Goal: Task Accomplishment & Management: Use online tool/utility

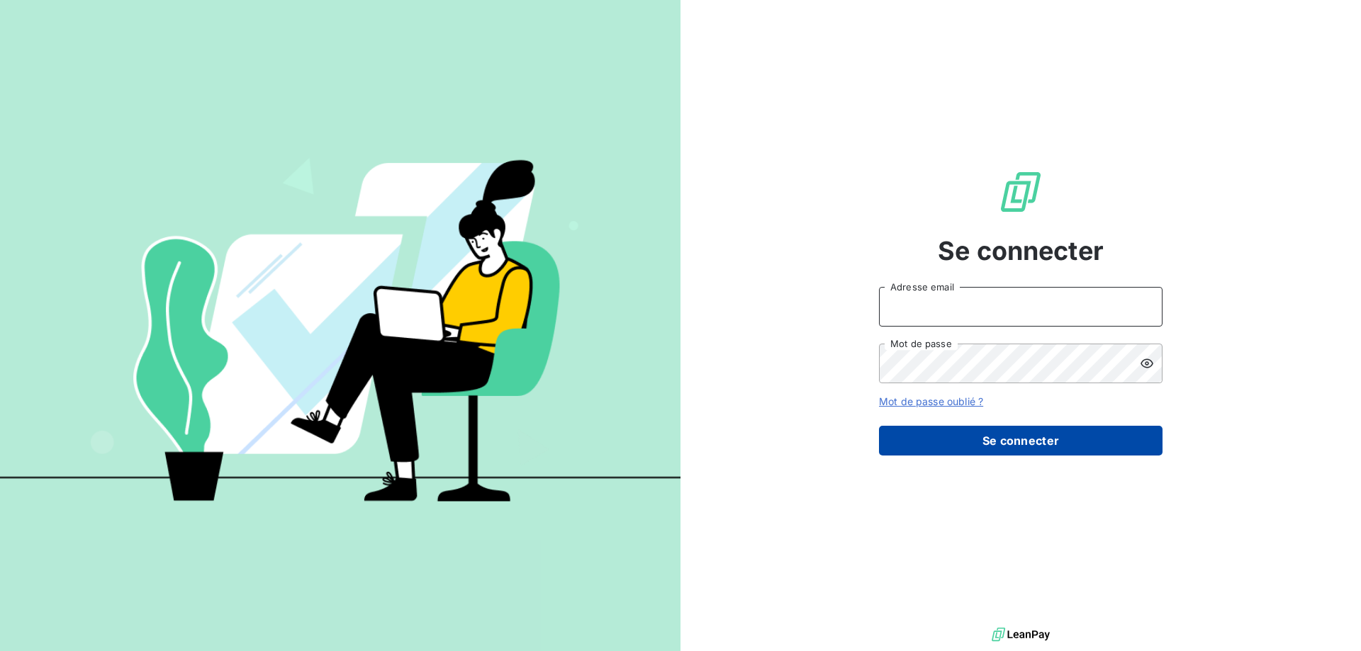
type input "[PERSON_NAME][EMAIL_ADDRESS][DOMAIN_NAME]"
click at [1034, 447] on button "Se connecter" at bounding box center [1021, 441] width 284 height 30
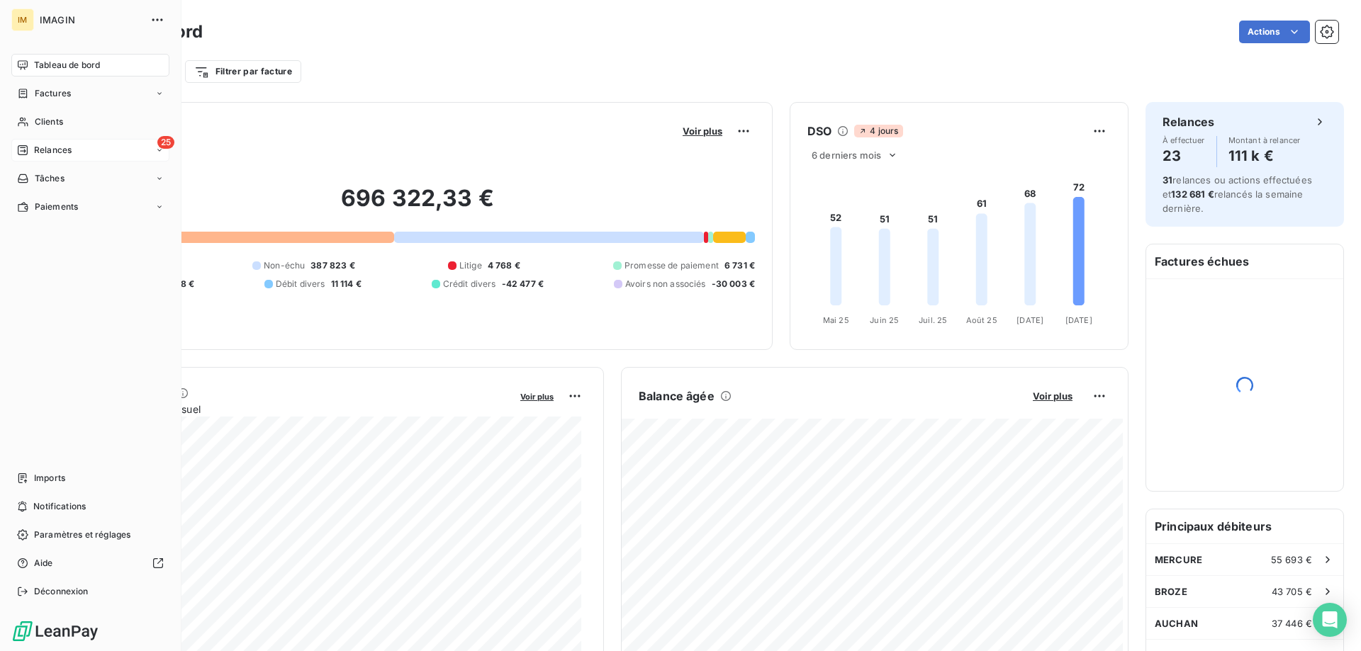
click at [33, 145] on div "Relances" at bounding box center [44, 150] width 55 height 13
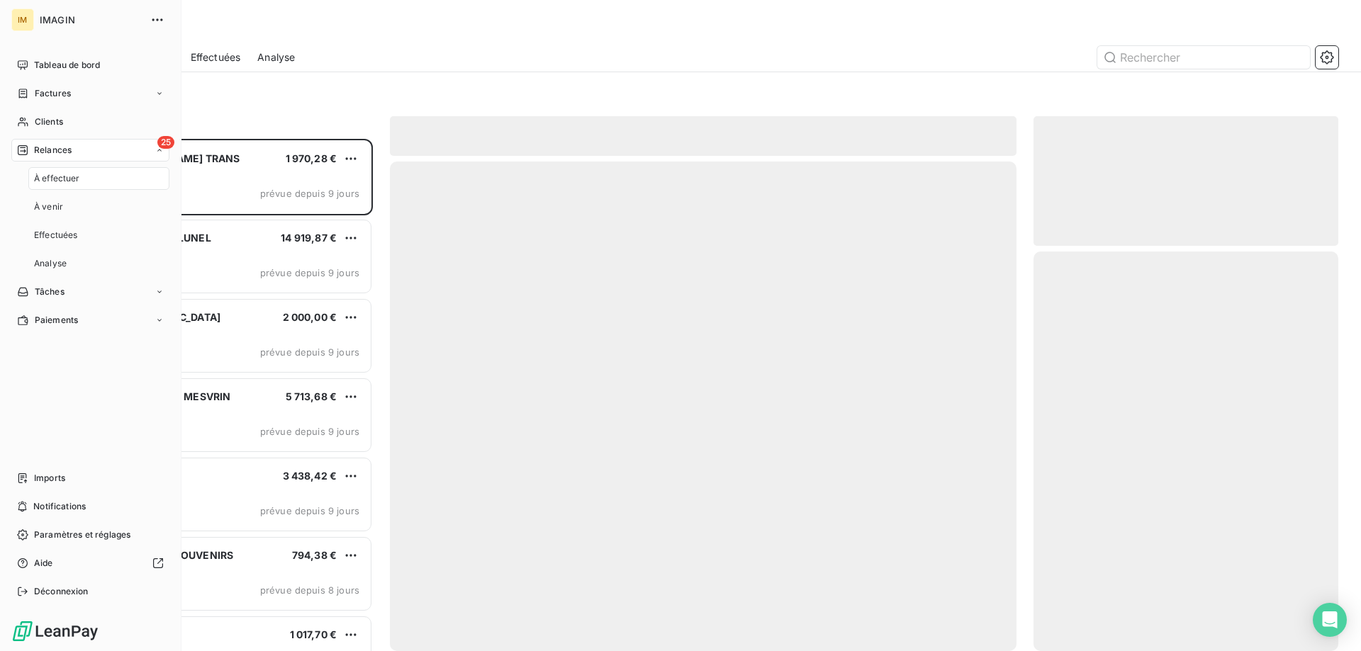
click at [52, 179] on span "À effectuer" at bounding box center [57, 178] width 46 height 13
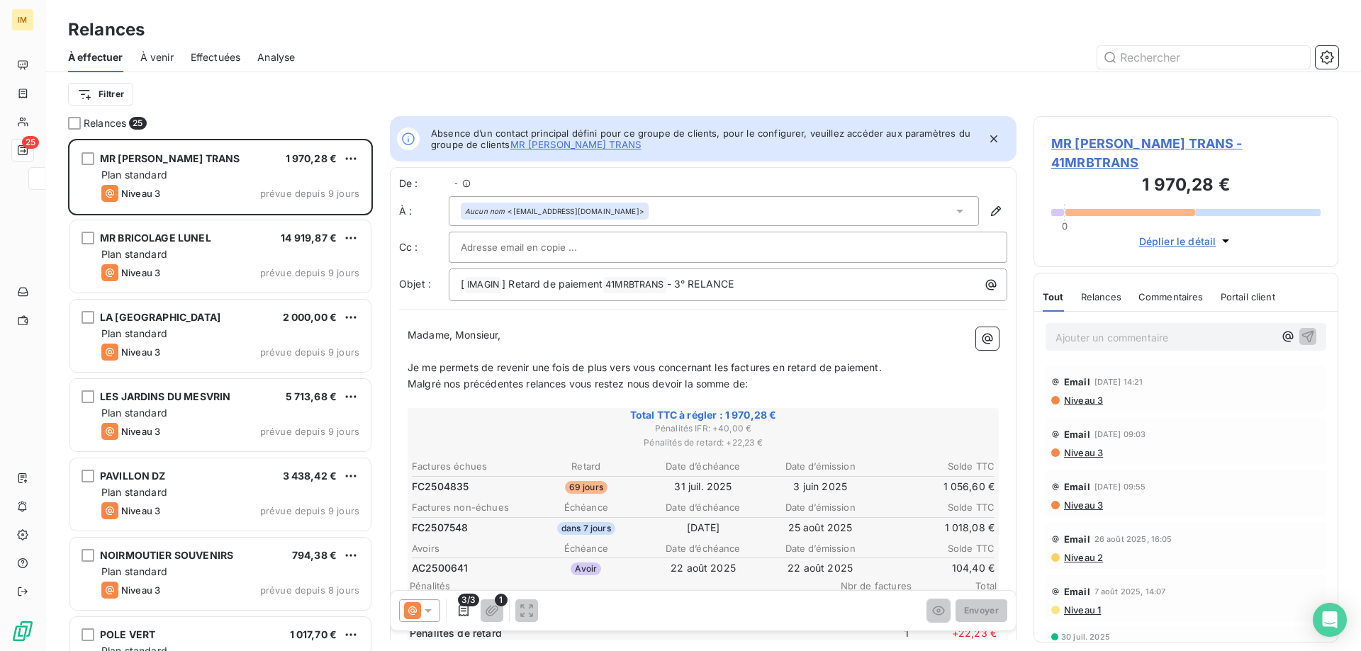
scroll to position [11, 11]
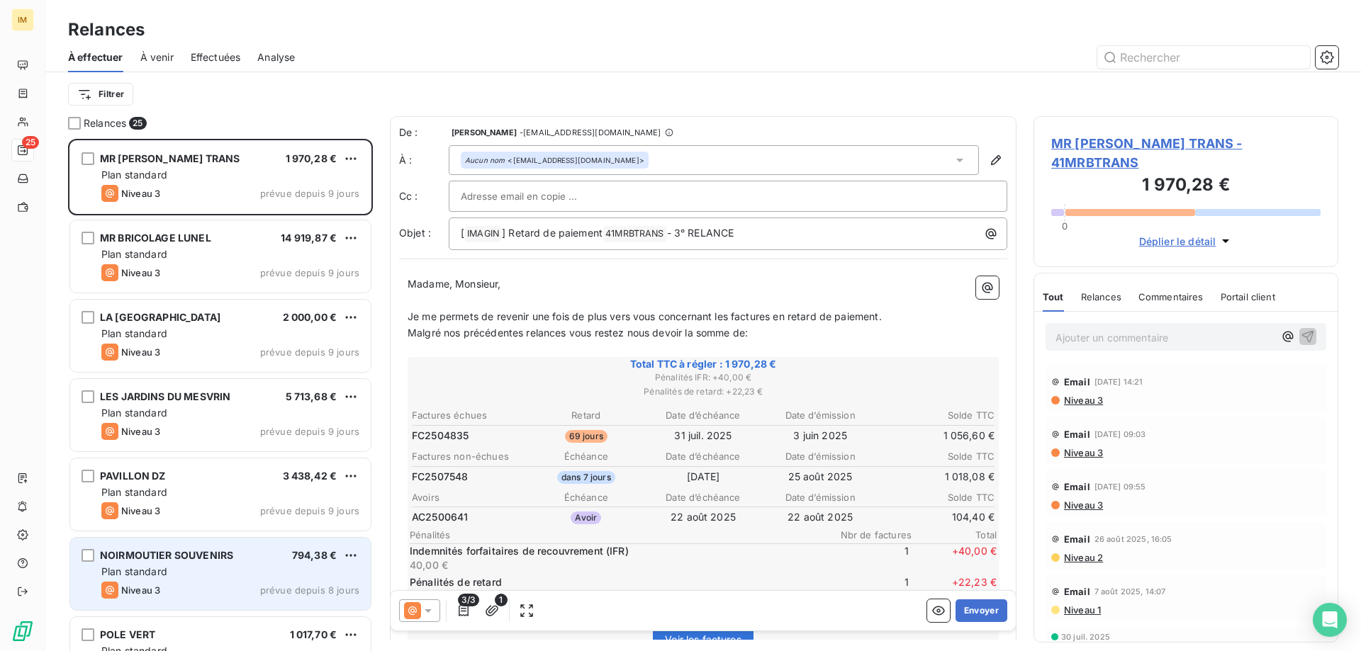
click at [208, 584] on div "Niveau 3 prévue depuis 8 jours" at bounding box center [230, 590] width 258 height 17
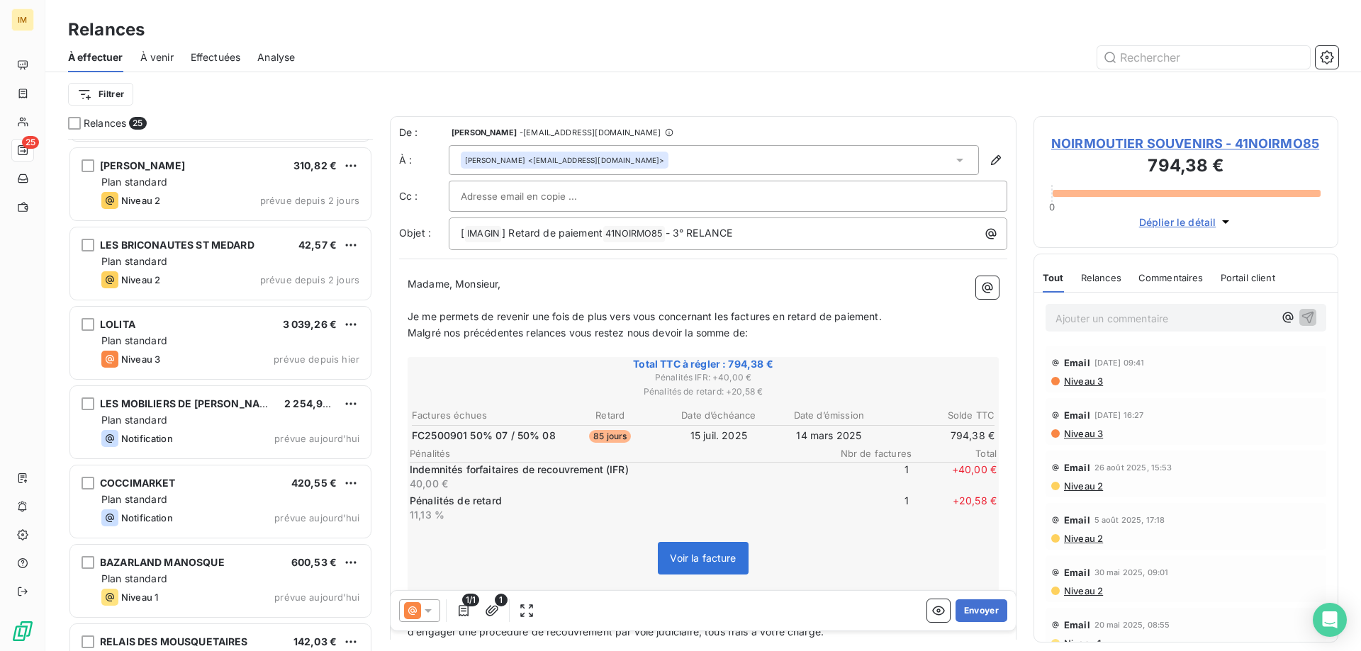
scroll to position [1473, 0]
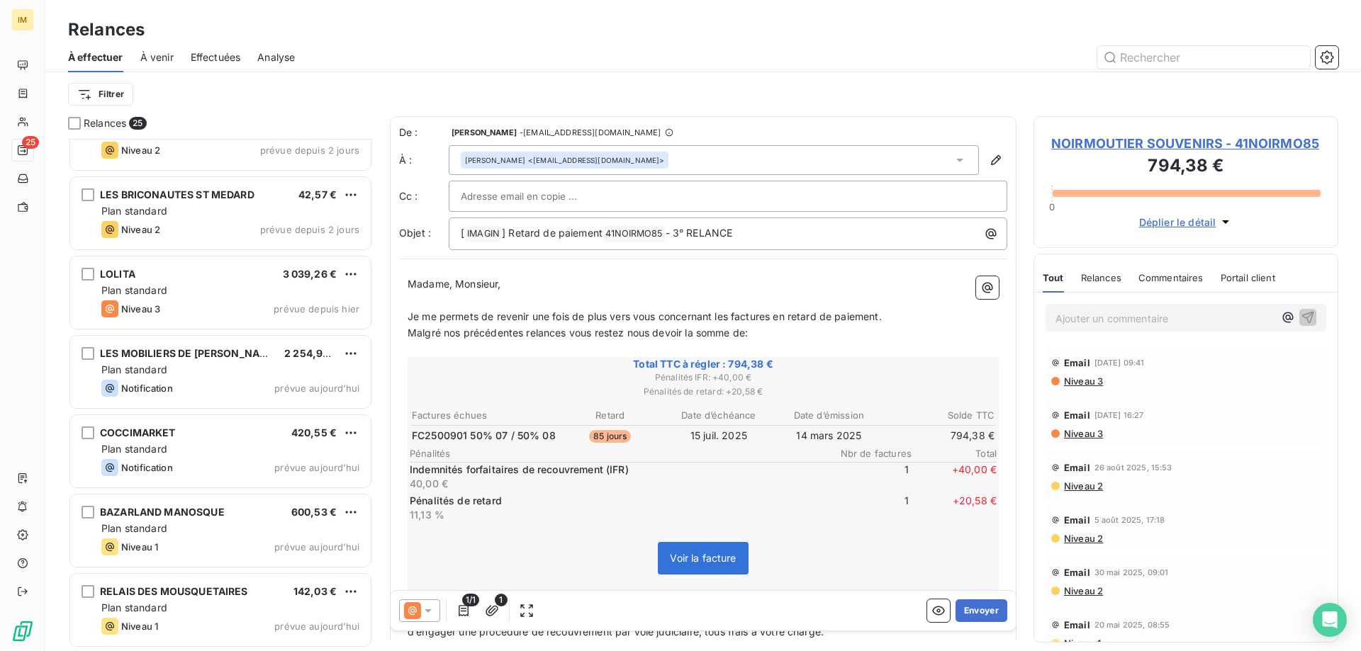
click at [208, 584] on div "RELAIS DES MOUSQUETAIRES 142,03 € Plan standard Niveau 1 prévue aujourd’hui" at bounding box center [220, 610] width 301 height 72
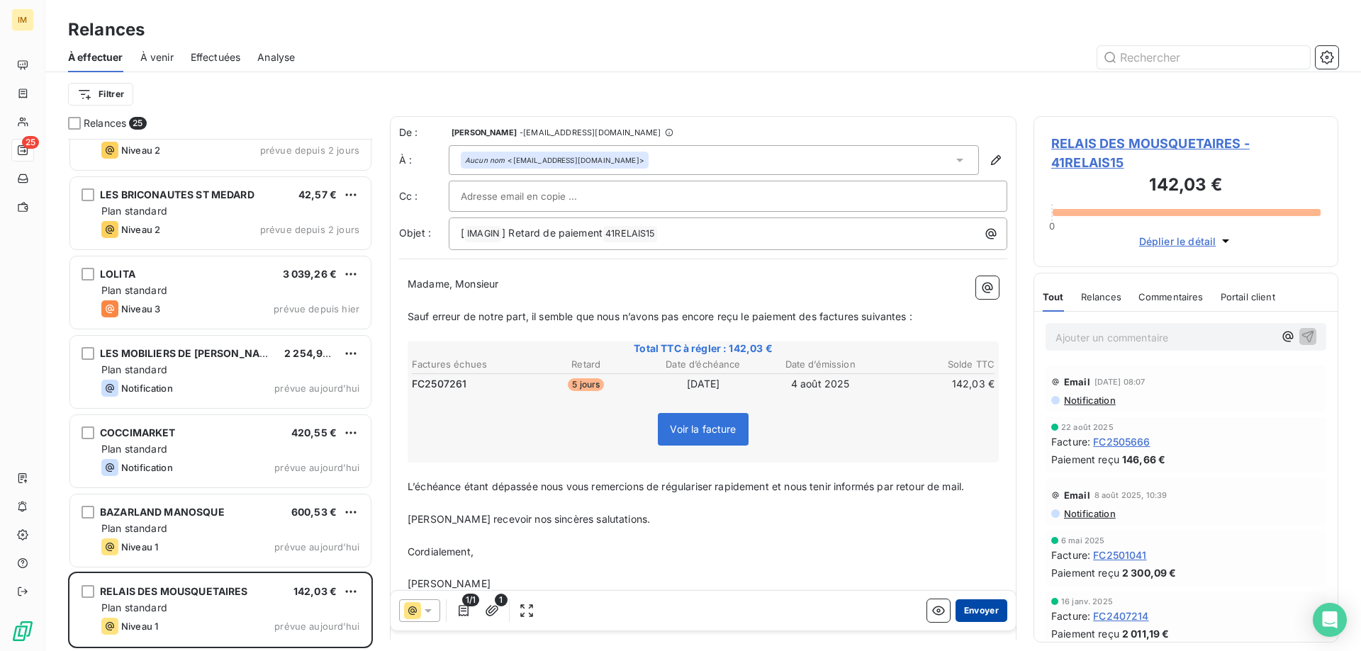
click at [974, 605] on button "Envoyer" at bounding box center [982, 611] width 52 height 23
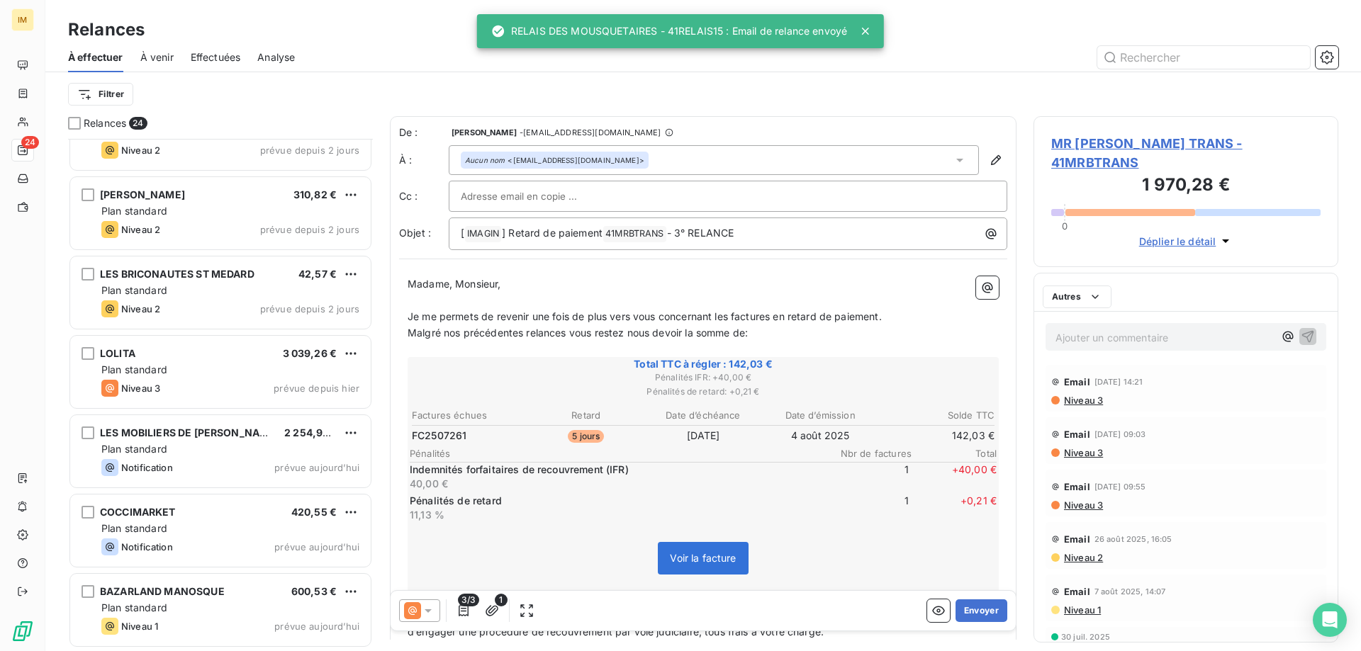
scroll to position [1393, 0]
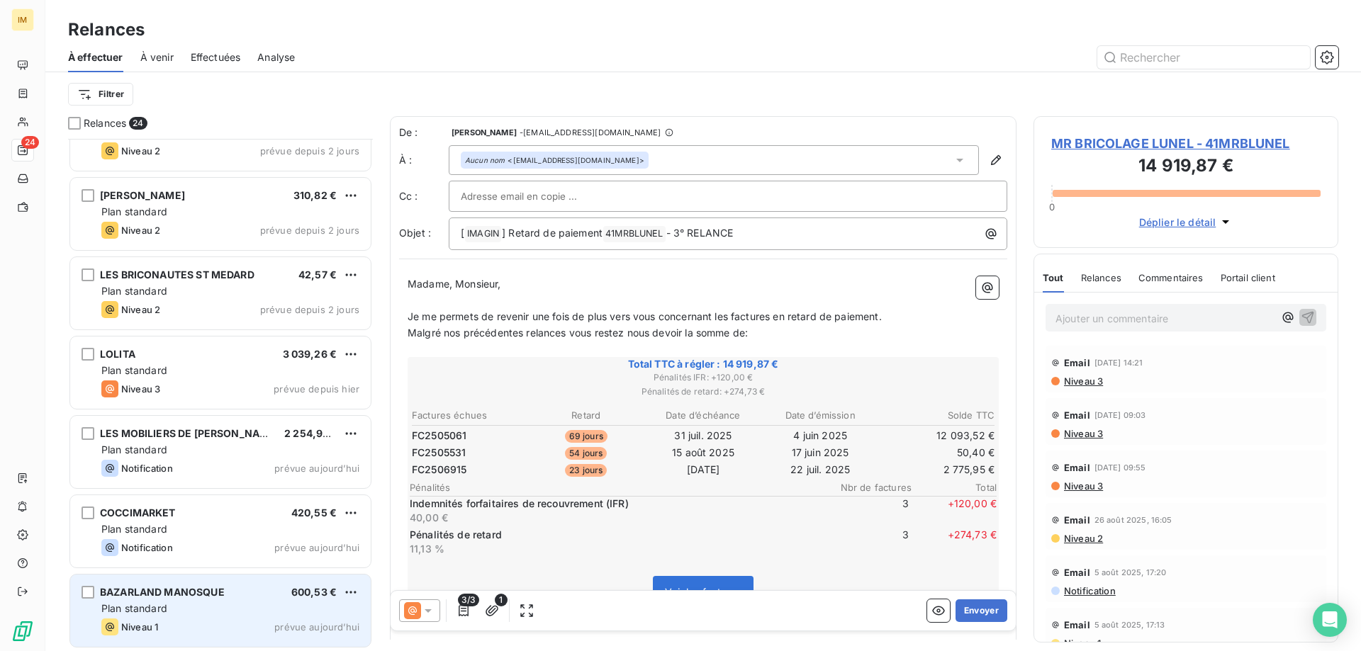
click at [220, 604] on div "Plan standard" at bounding box center [230, 609] width 258 height 14
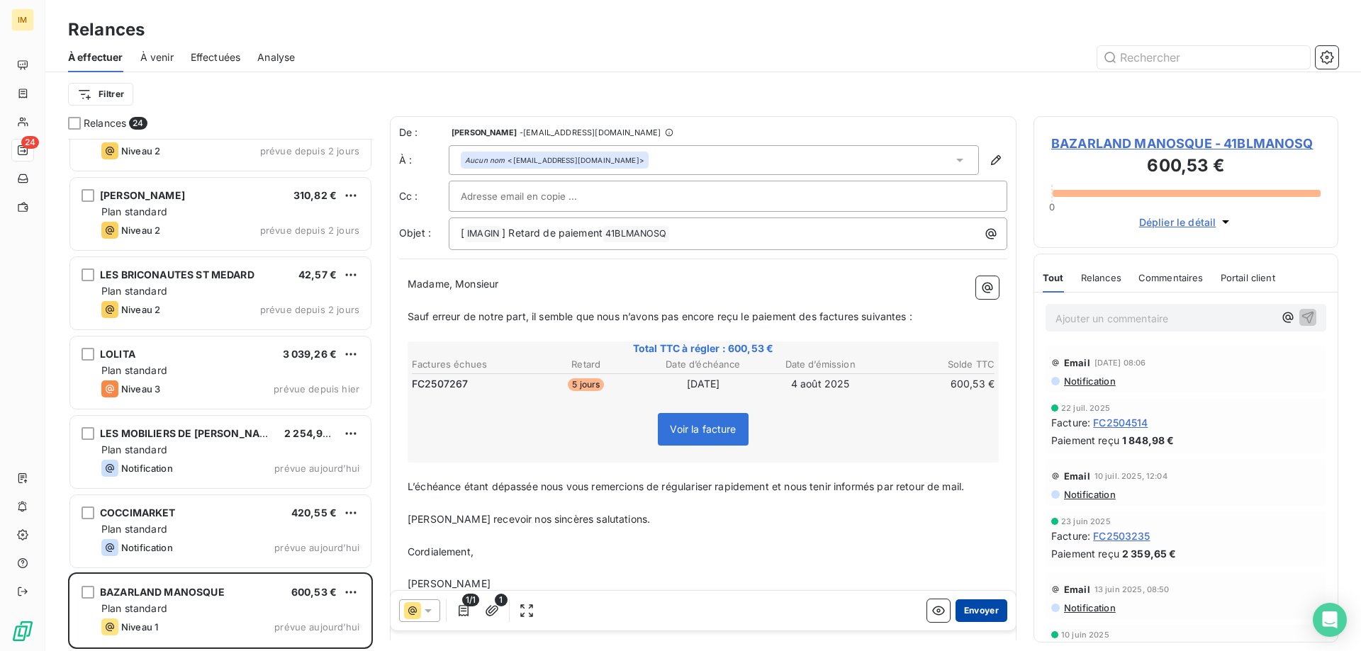
click at [973, 606] on button "Envoyer" at bounding box center [982, 611] width 52 height 23
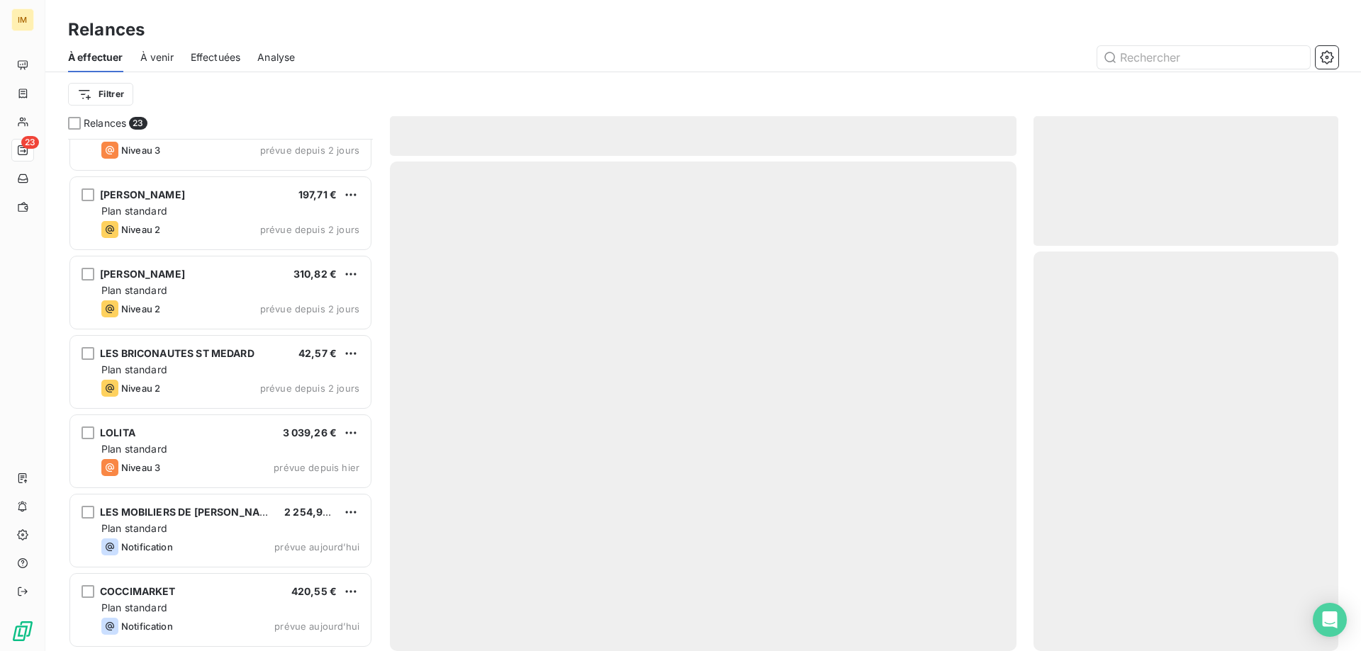
scroll to position [1314, 0]
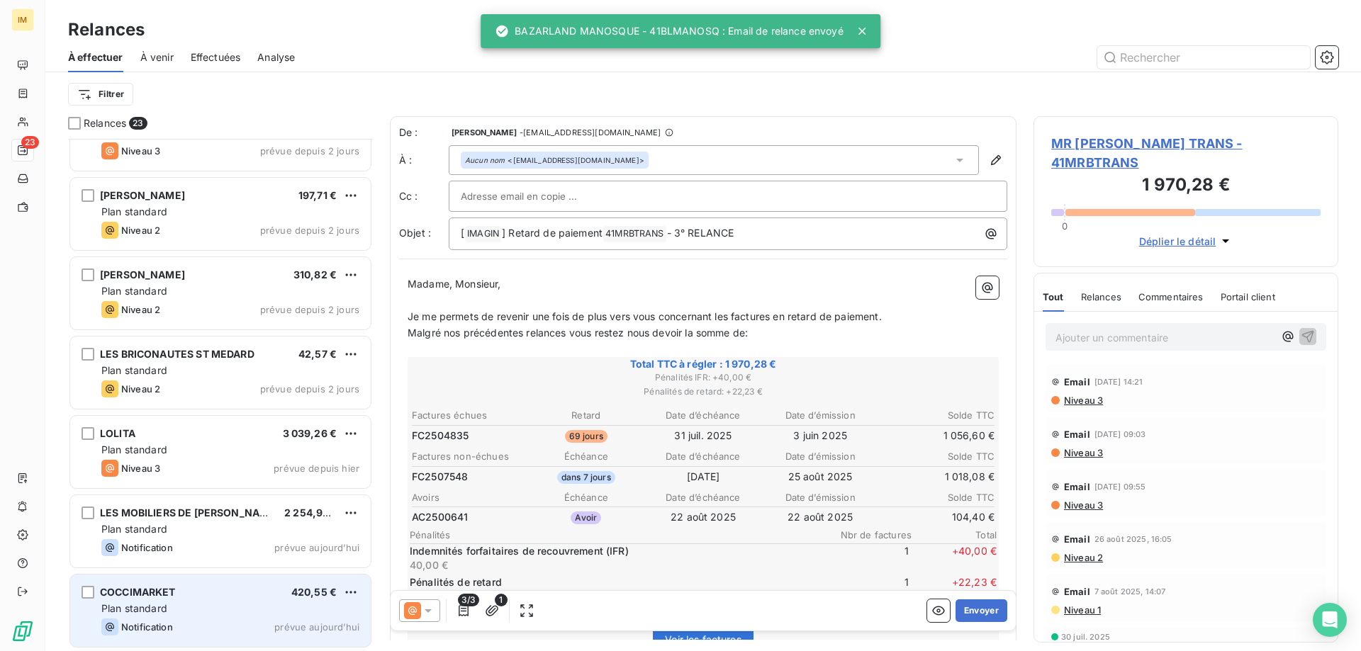
click at [211, 609] on div "Plan standard" at bounding box center [230, 609] width 258 height 14
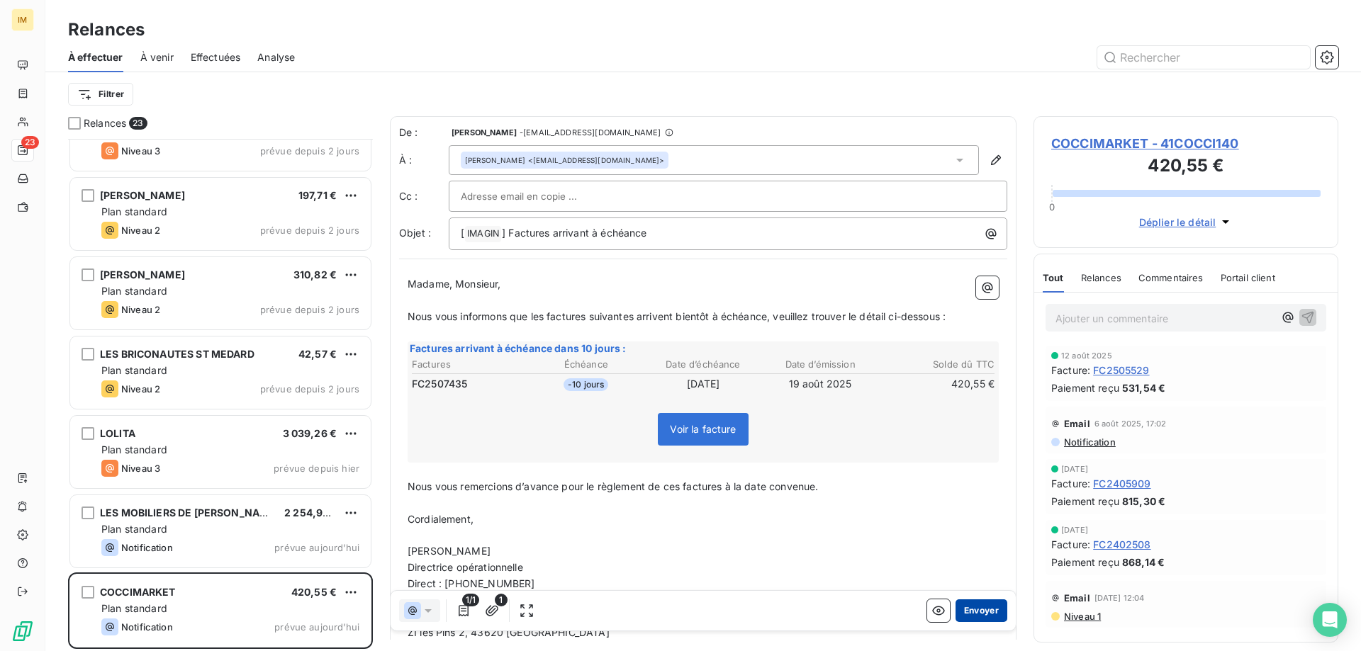
click at [968, 612] on button "Envoyer" at bounding box center [982, 611] width 52 height 23
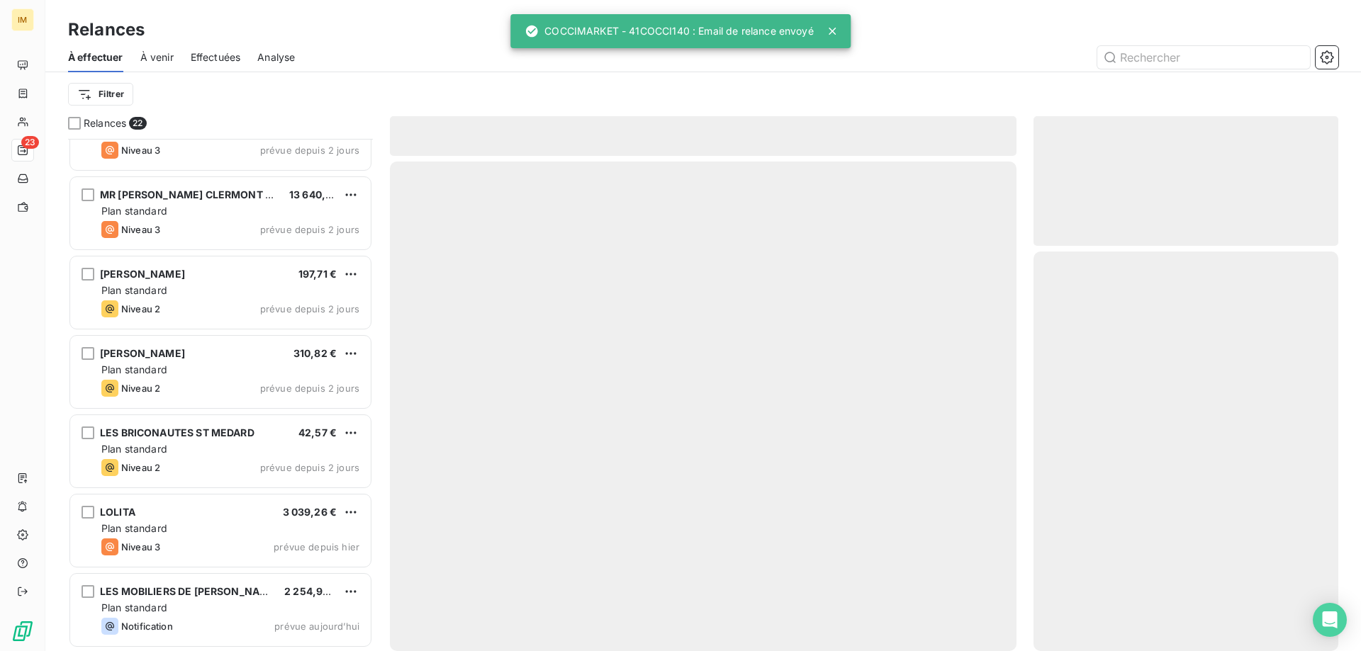
scroll to position [1234, 0]
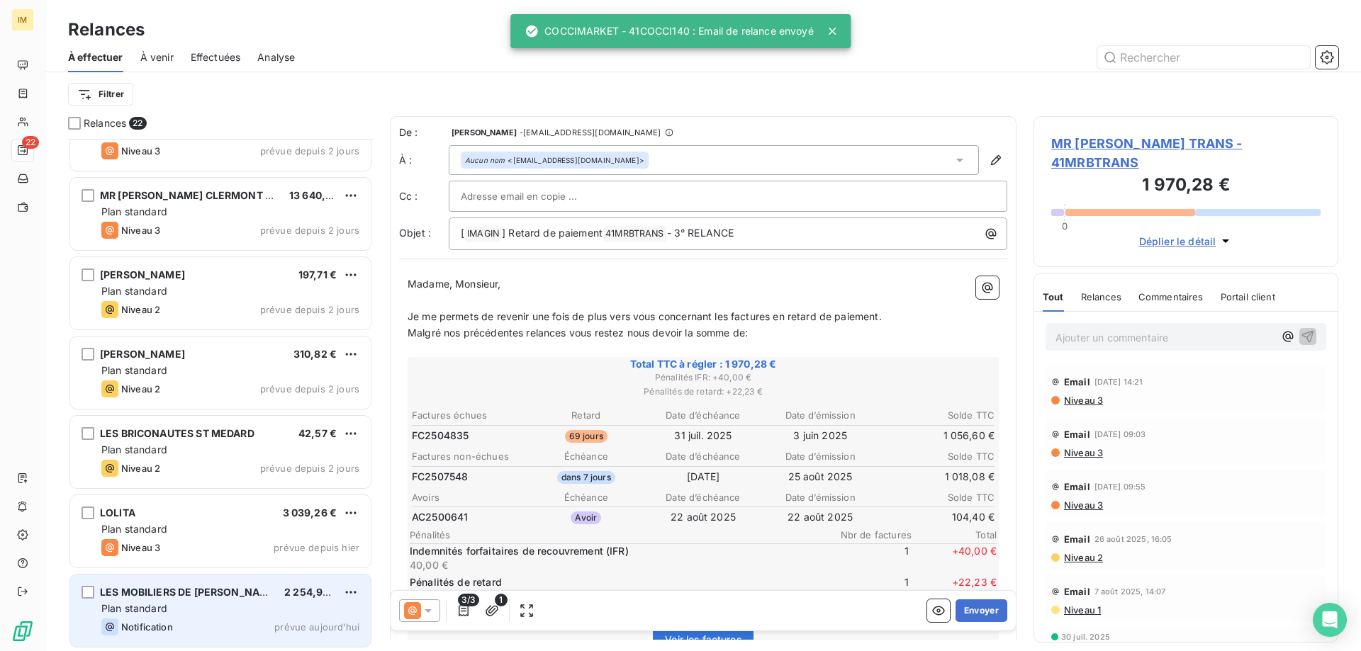
click at [225, 598] on div "LES MOBILIERS DE MIKA 2 254,90 €" at bounding box center [230, 592] width 258 height 13
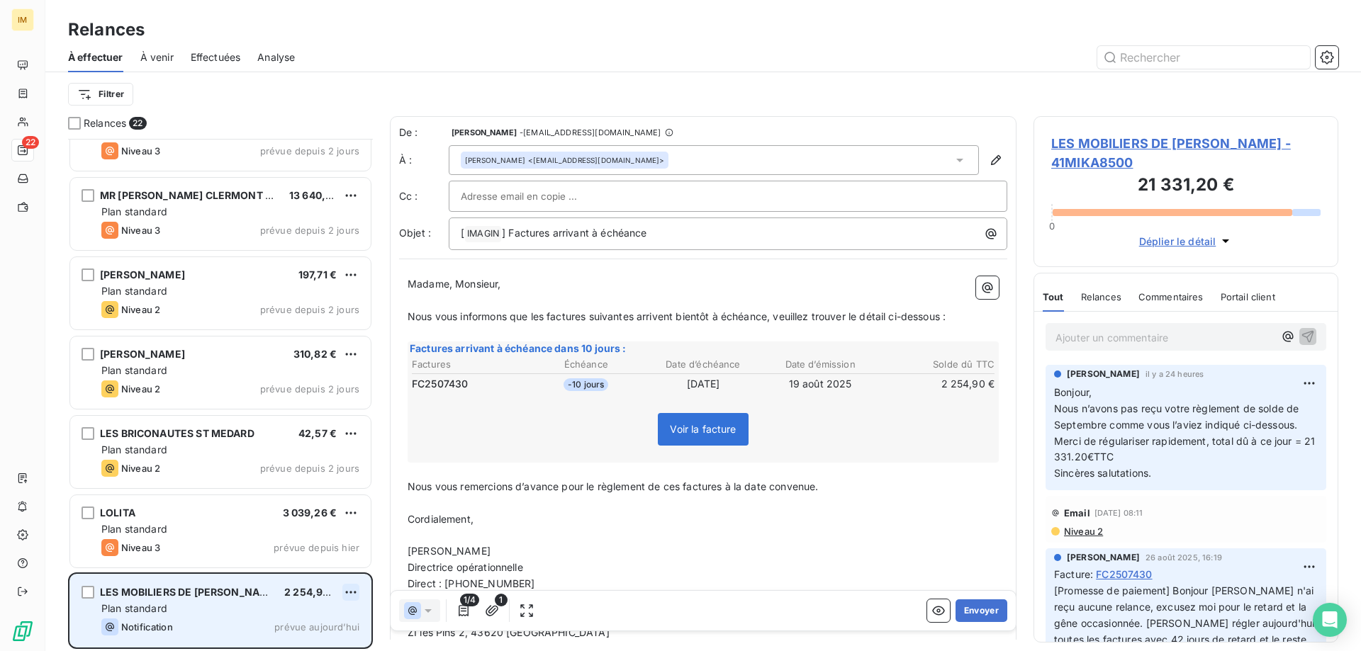
click at [352, 591] on html "IM 22 Relances À effectuer À venir Effectuées Analyse Filtrer Relances 22 NOIRM…" at bounding box center [680, 325] width 1361 height 651
click at [328, 567] on div "Passer cette action" at bounding box center [289, 564] width 127 height 23
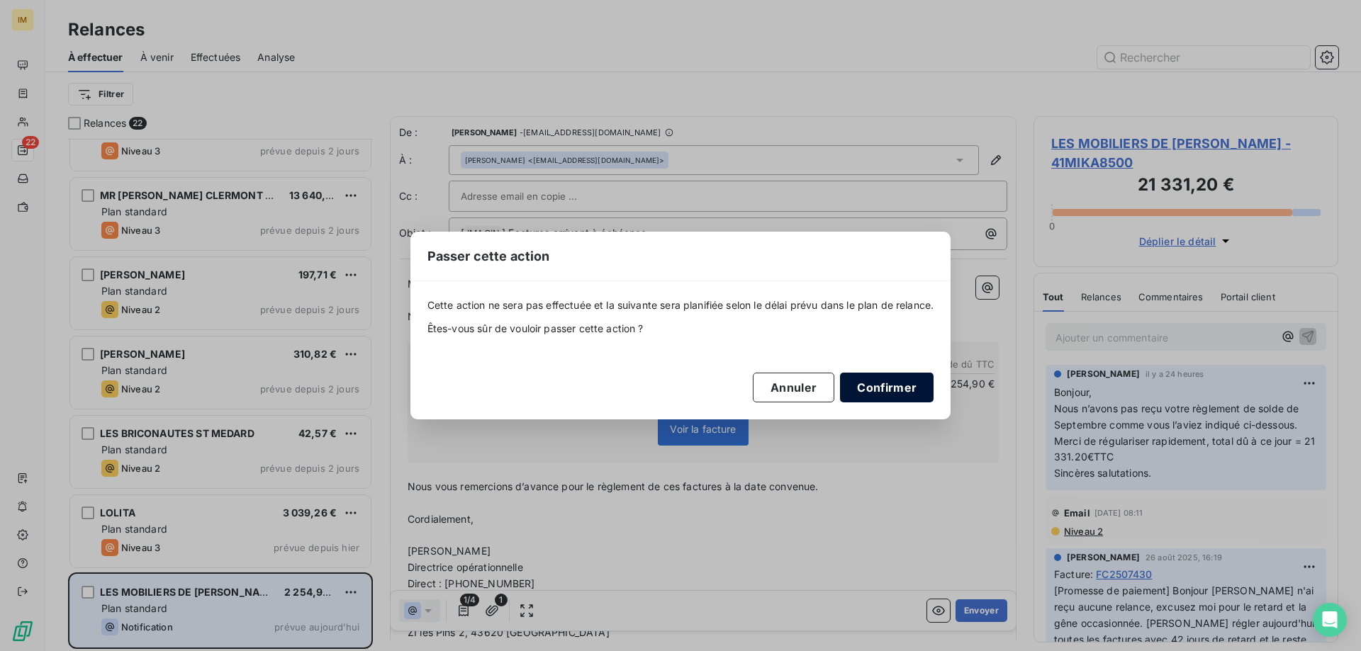
click at [886, 384] on button "Confirmer" at bounding box center [887, 388] width 94 height 30
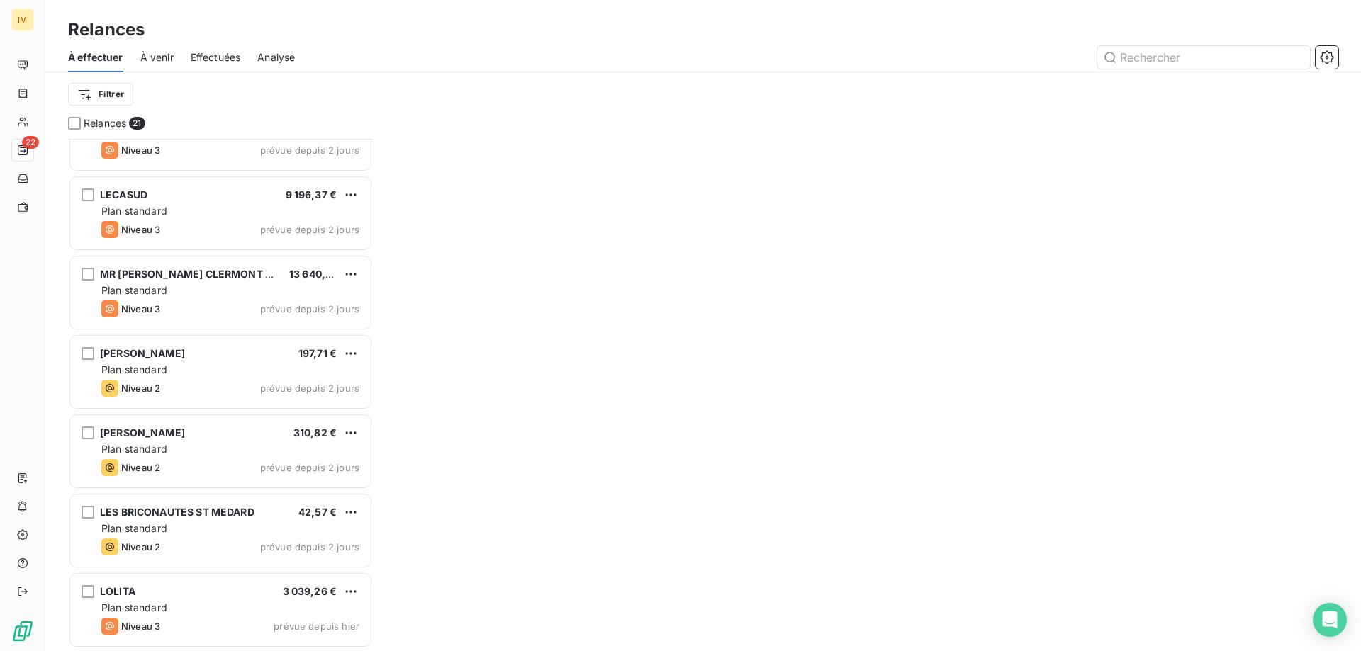
scroll to position [1155, 0]
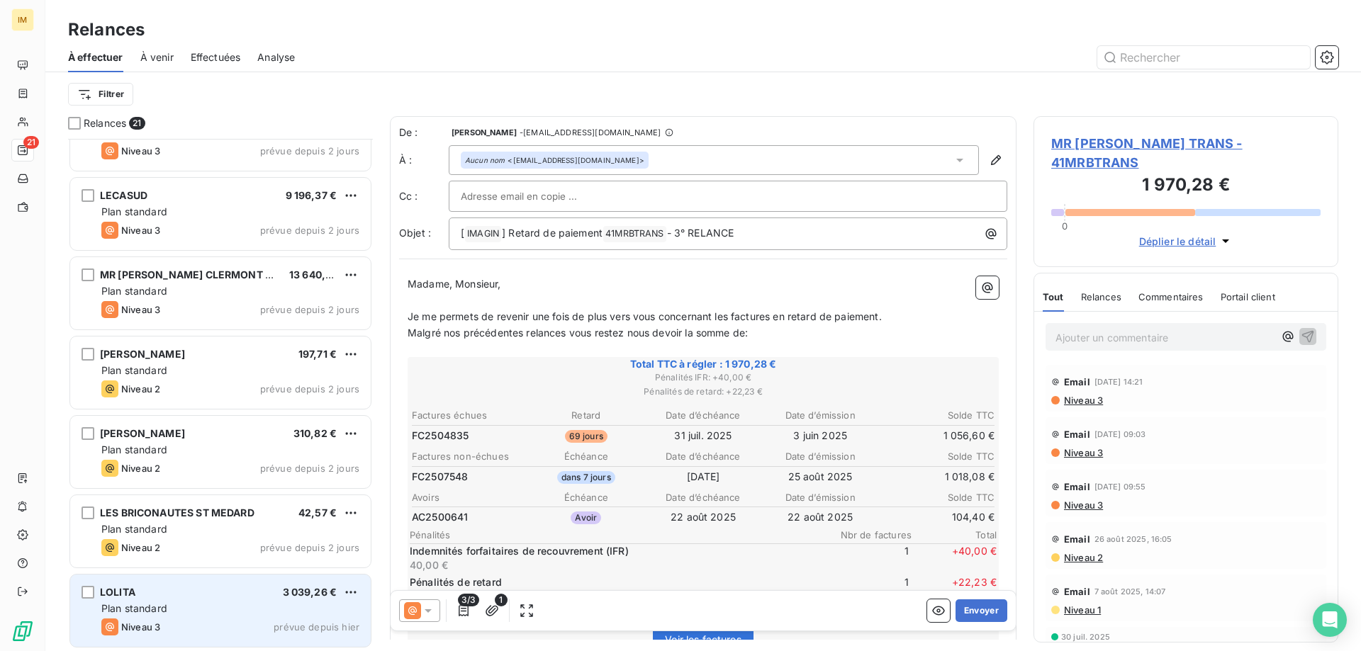
click at [203, 604] on div "Plan standard" at bounding box center [230, 609] width 258 height 14
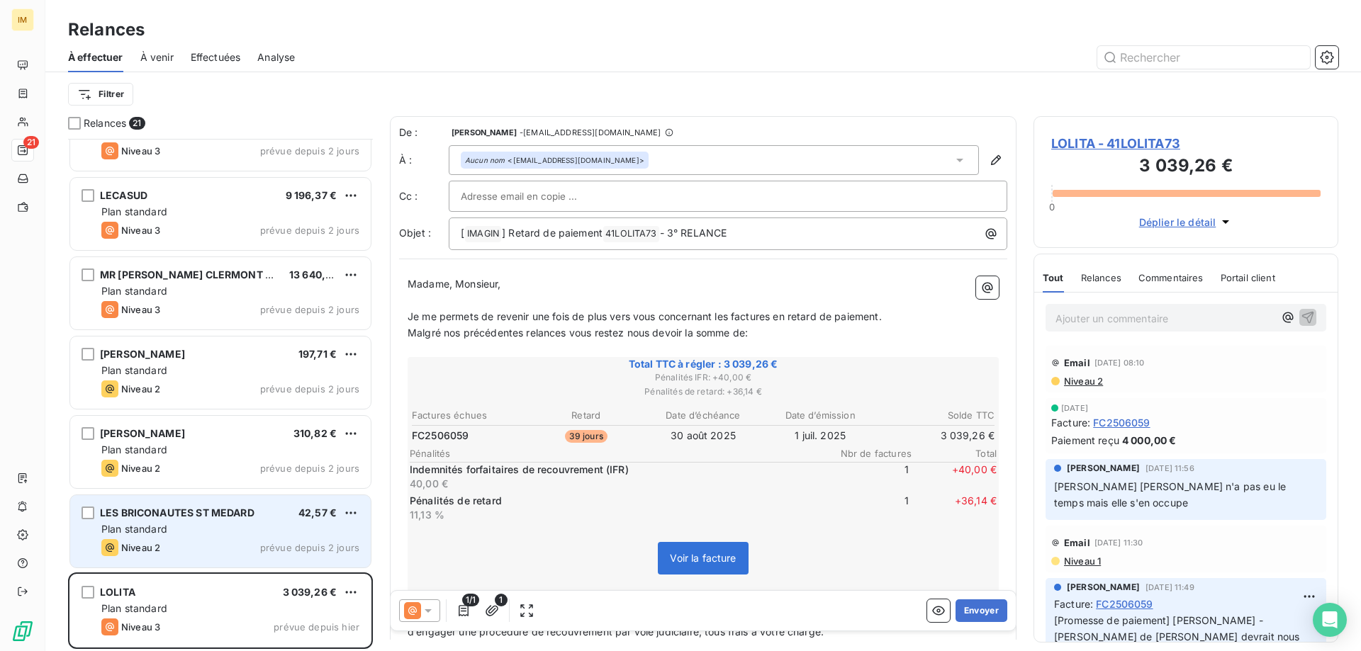
click at [279, 518] on div "LES BRICONAUTES ST MEDARD 42,57 €" at bounding box center [230, 513] width 258 height 13
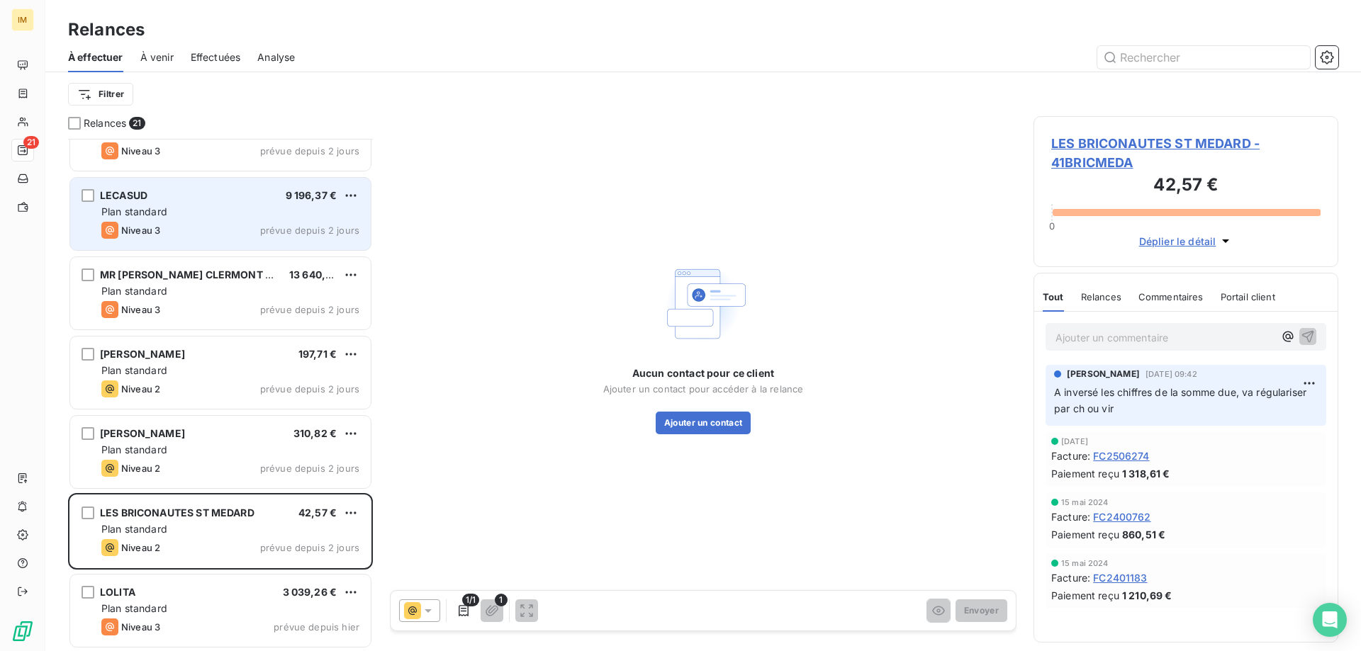
click at [236, 209] on div "Plan standard" at bounding box center [230, 212] width 258 height 14
